Goal: Navigation & Orientation: Find specific page/section

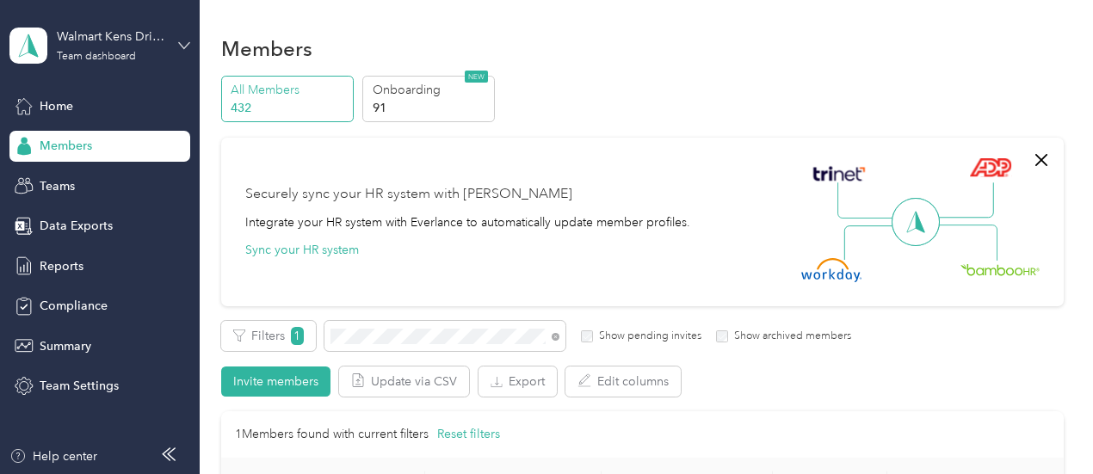
click at [179, 44] on icon at bounding box center [184, 46] width 12 height 12
click at [95, 188] on div "Personal dashboard" at bounding box center [239, 180] width 435 height 30
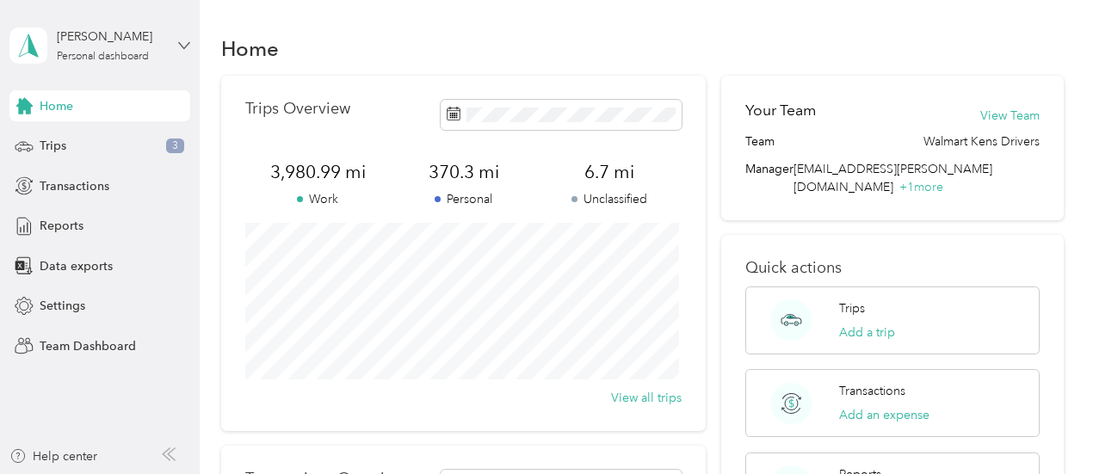
click at [180, 42] on icon at bounding box center [184, 46] width 12 height 12
click at [76, 147] on div "Team dashboard" at bounding box center [239, 139] width 435 height 30
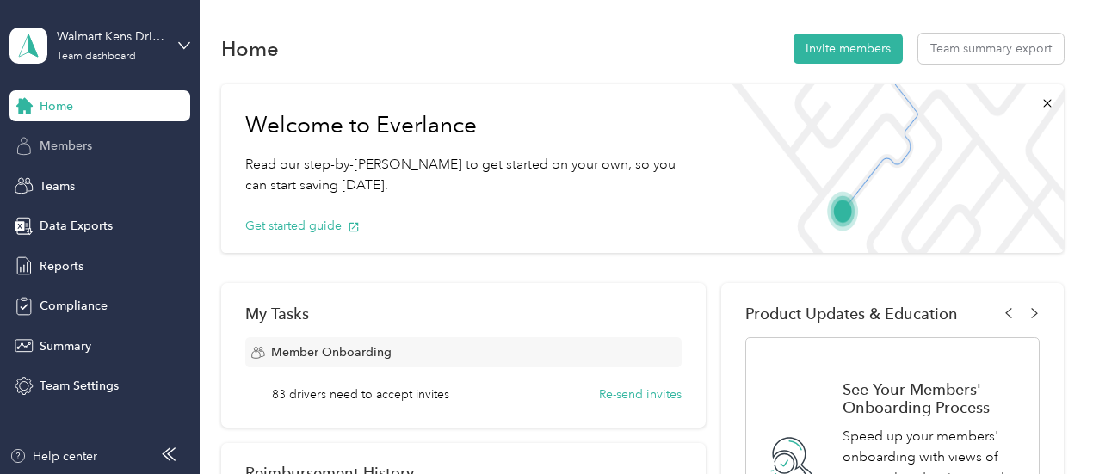
click at [89, 151] on span "Members" at bounding box center [66, 146] width 52 height 18
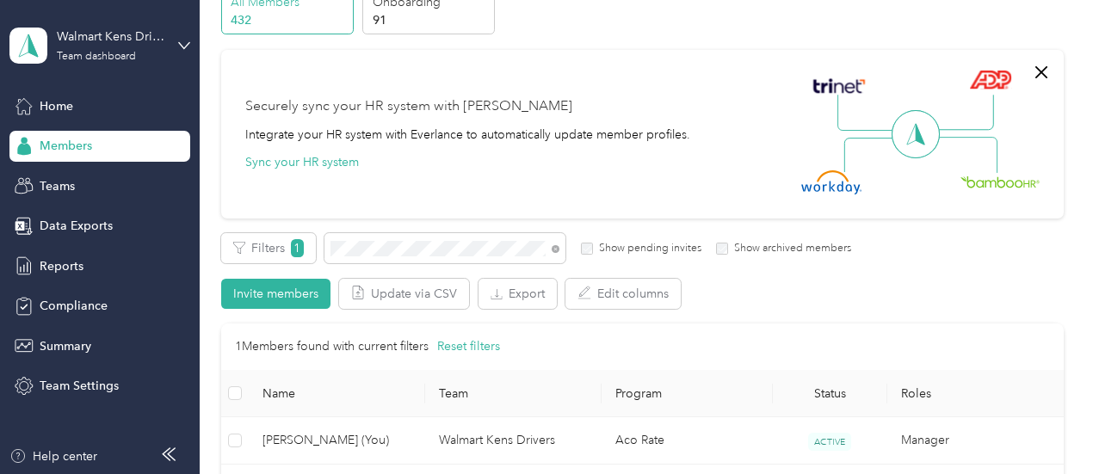
scroll to position [172, 0]
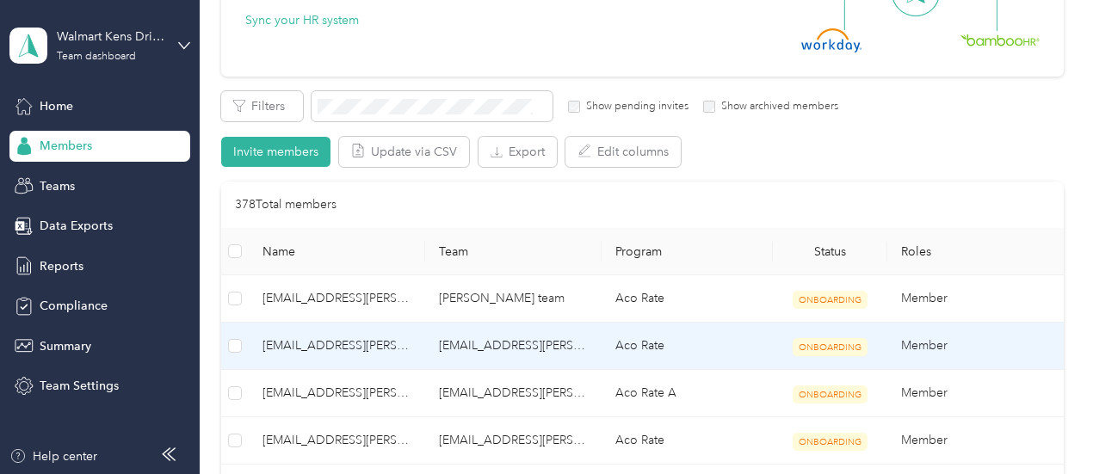
scroll to position [258, 0]
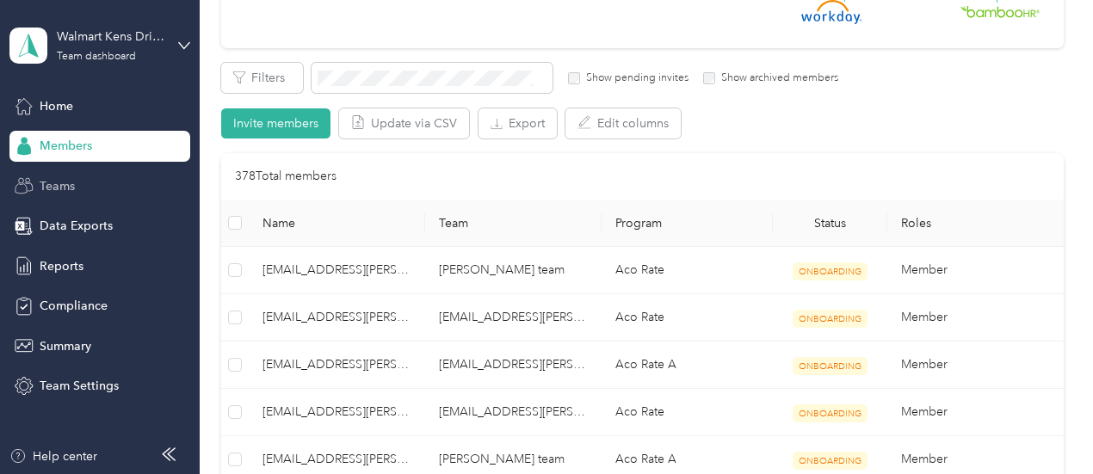
click at [59, 184] on span "Teams" at bounding box center [57, 186] width 35 height 18
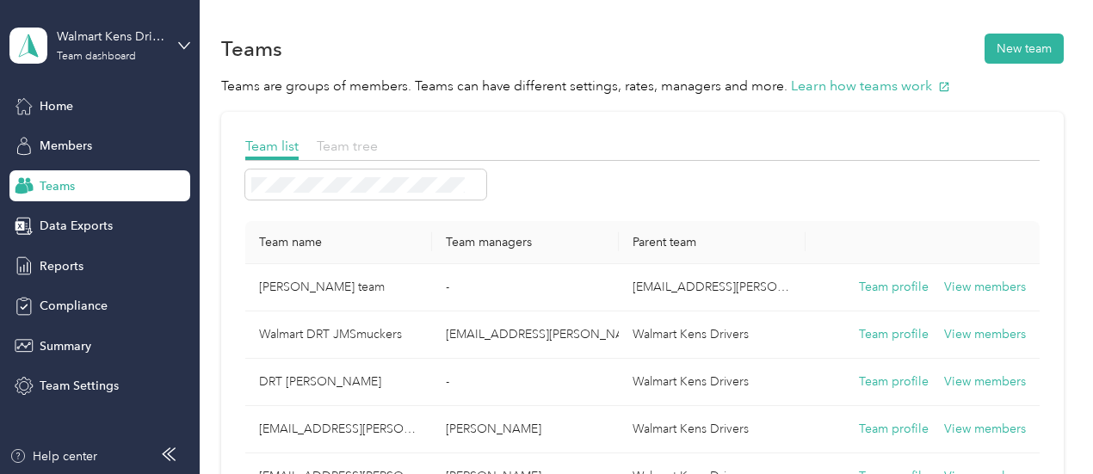
click at [355, 144] on span "Team tree" at bounding box center [347, 146] width 61 height 16
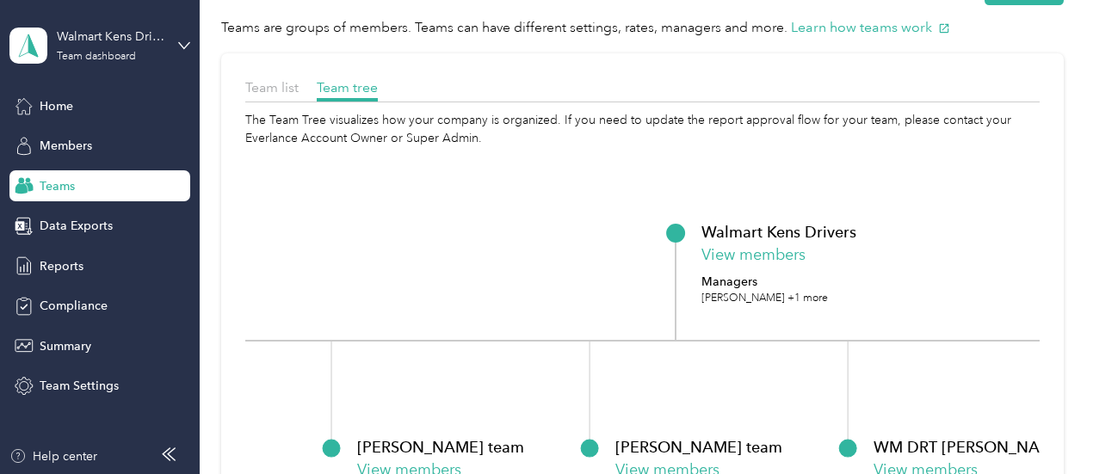
scroll to position [86, 0]
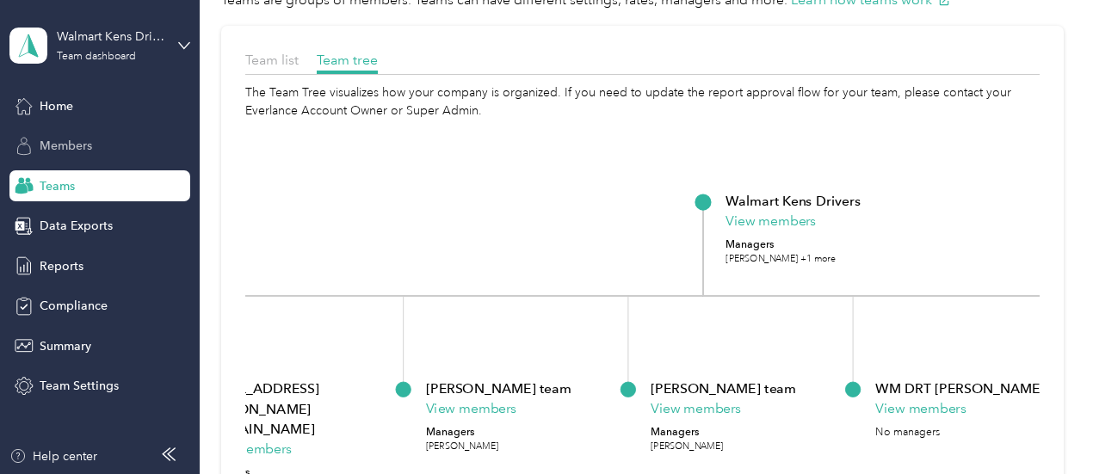
click at [67, 146] on span "Members" at bounding box center [66, 146] width 52 height 18
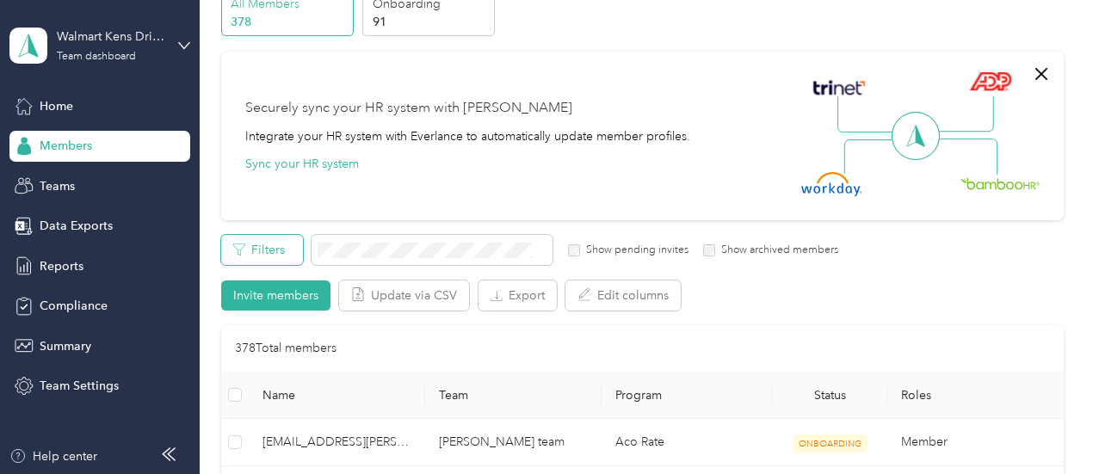
click at [258, 256] on button "Filters" at bounding box center [262, 250] width 82 height 30
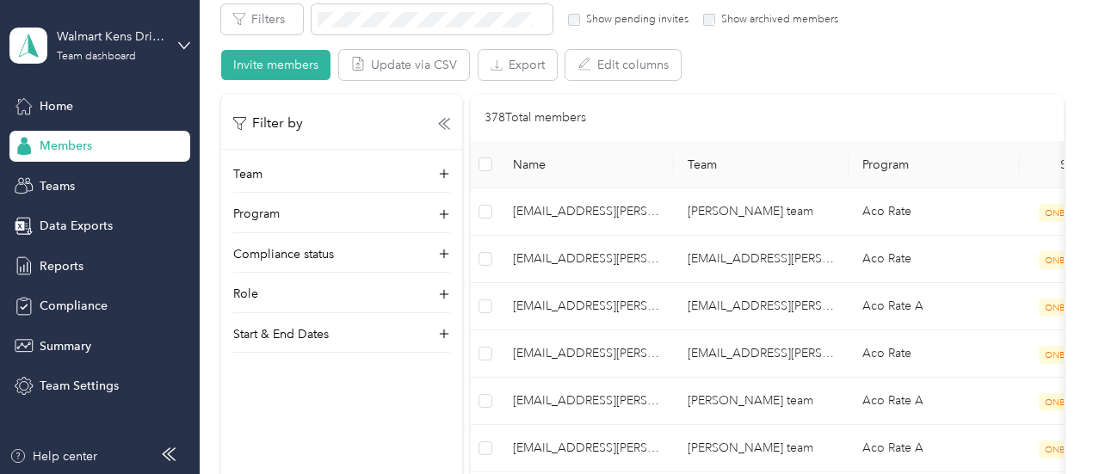
scroll to position [344, 0]
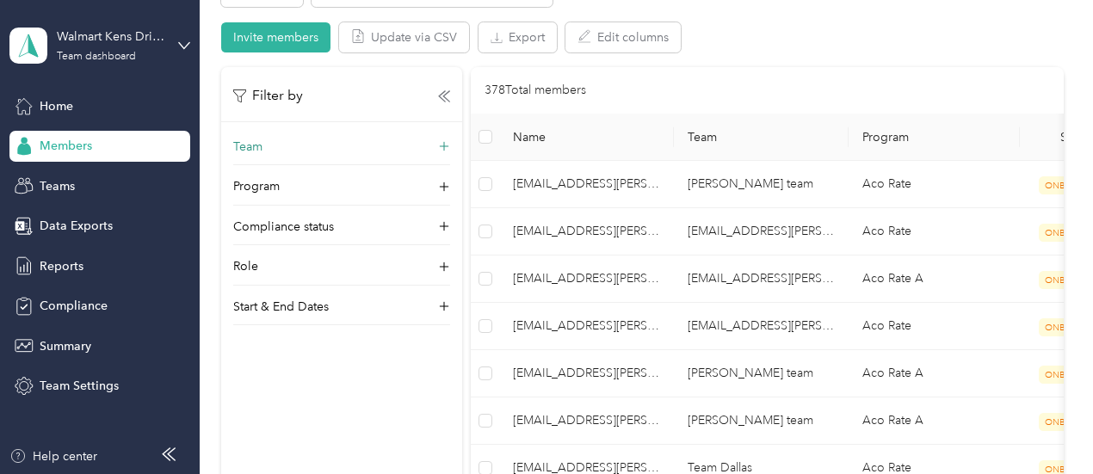
click at [248, 151] on p "Team" at bounding box center [247, 147] width 29 height 18
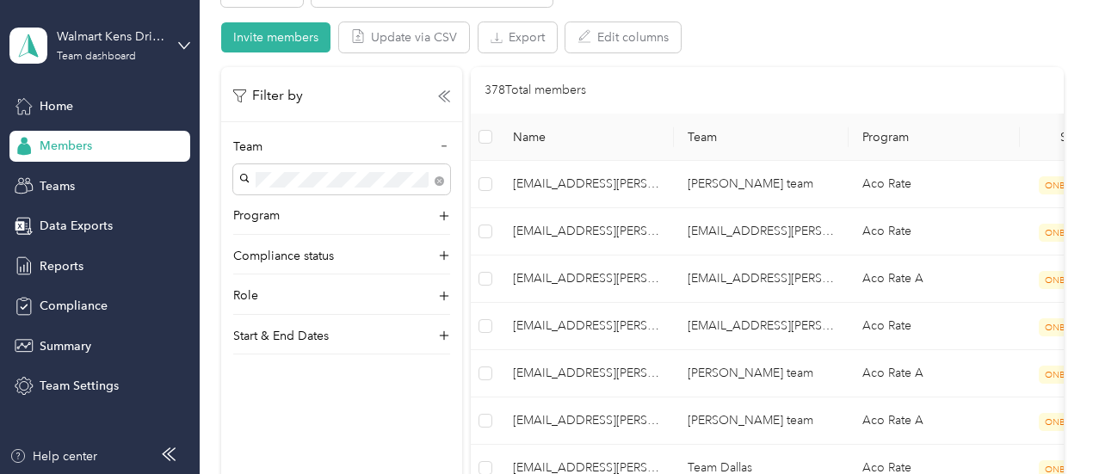
click at [391, 223] on p "La [PERSON_NAME] +1 more" at bounding box center [341, 232] width 193 height 18
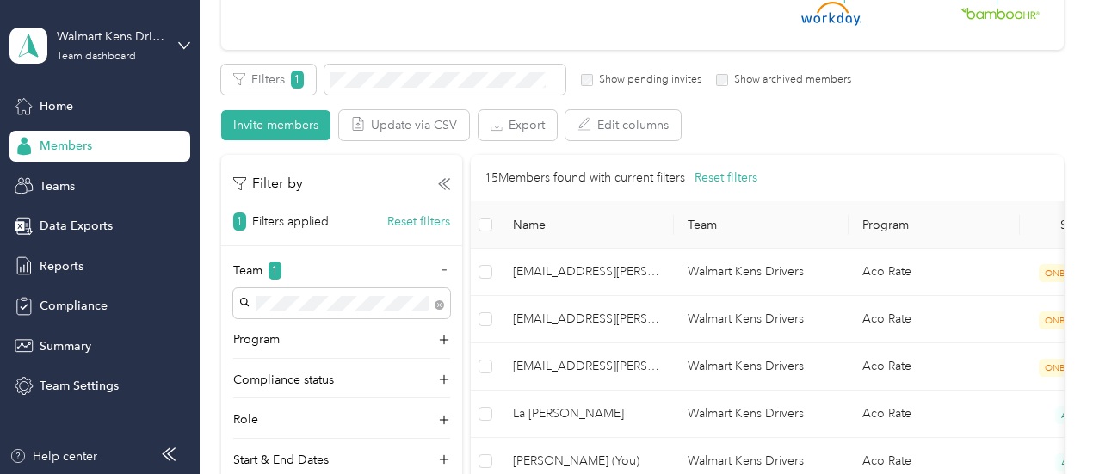
scroll to position [253, 0]
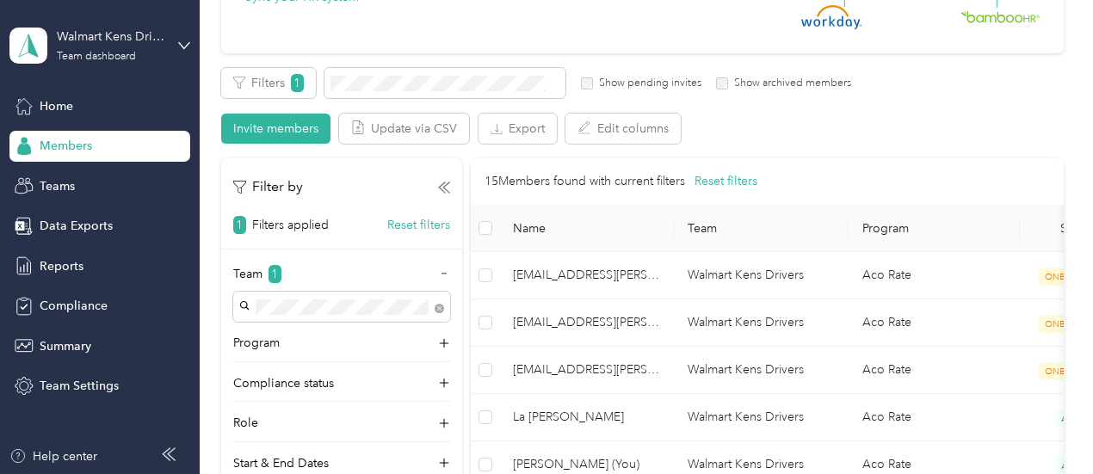
click at [165, 459] on icon at bounding box center [169, 455] width 14 height 14
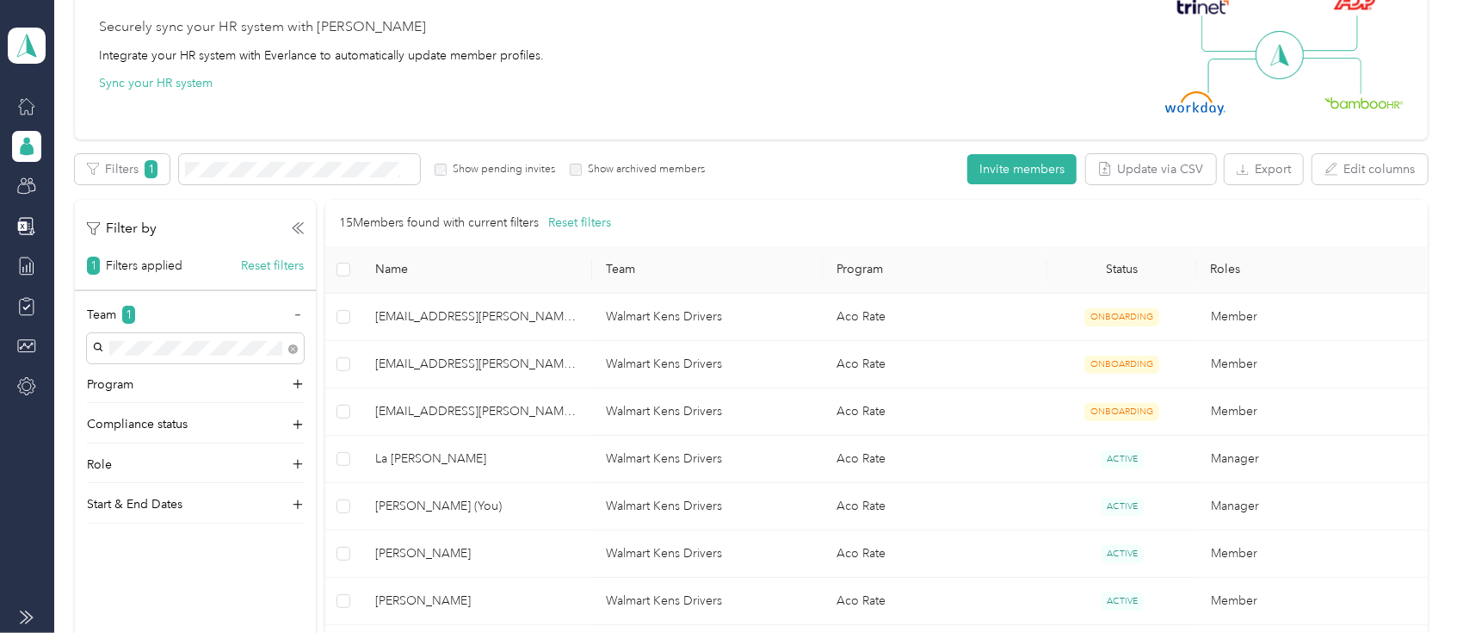
scroll to position [167, 0]
drag, startPoint x: 988, startPoint y: 3, endPoint x: 837, endPoint y: 94, distance: 176.8
click at [837, 94] on div "Securely sync your HR system with Everlance Integrate your HR system with Everl…" at bounding box center [743, 55] width 1289 height 120
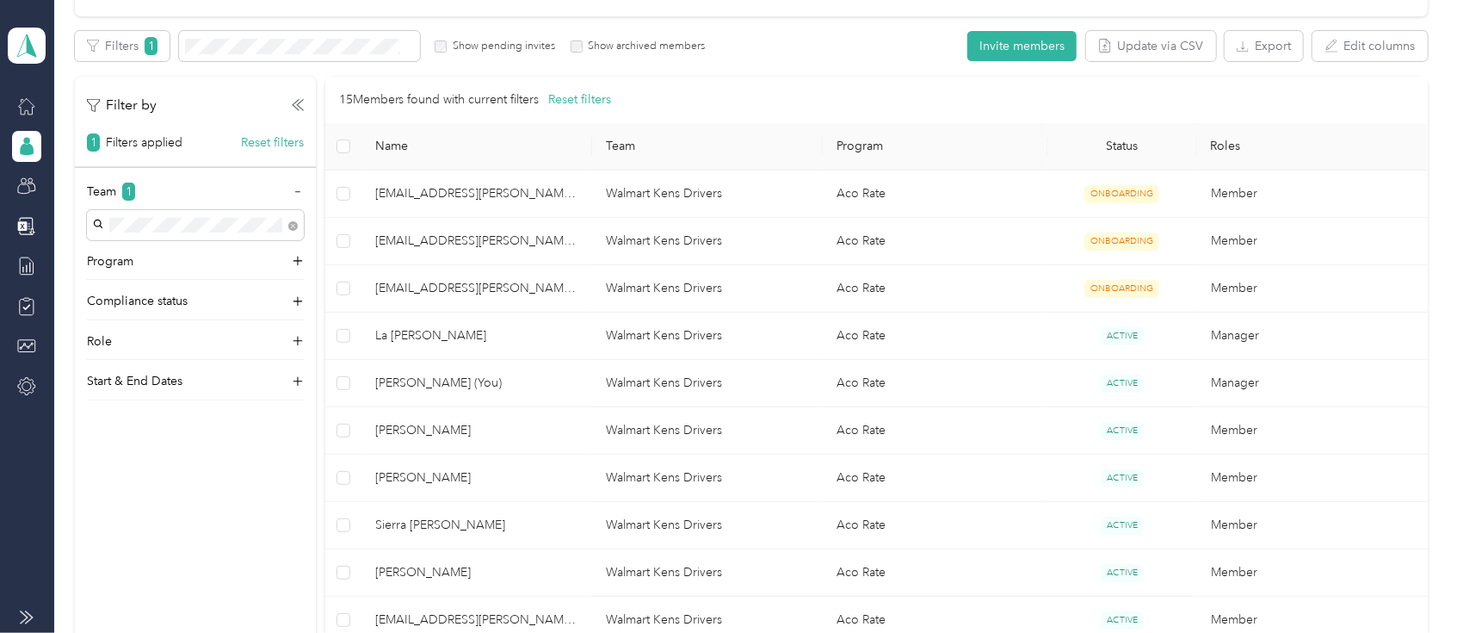
scroll to position [282, 0]
